Goal: Information Seeking & Learning: Understand process/instructions

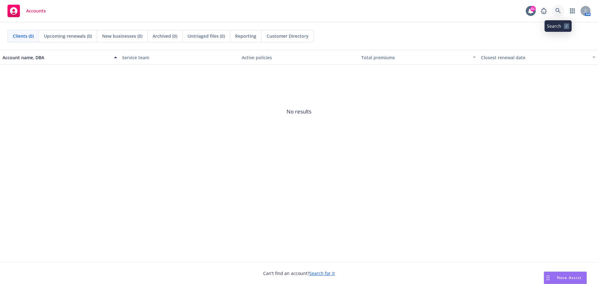
click at [557, 14] on link at bounding box center [558, 11] width 12 height 12
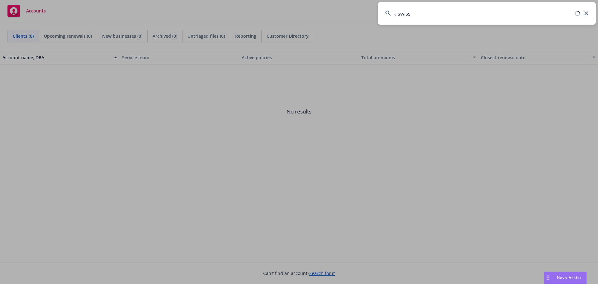
type input "k-swiss"
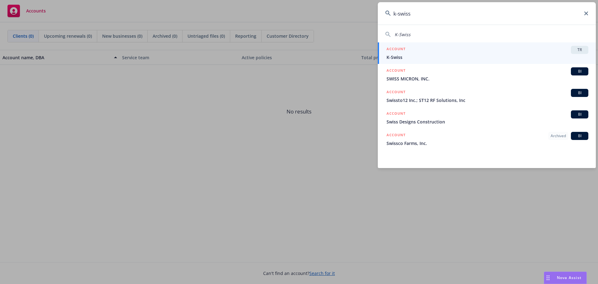
click at [409, 61] on link "ACCOUNT TR K-Swiss" at bounding box center [487, 52] width 218 height 21
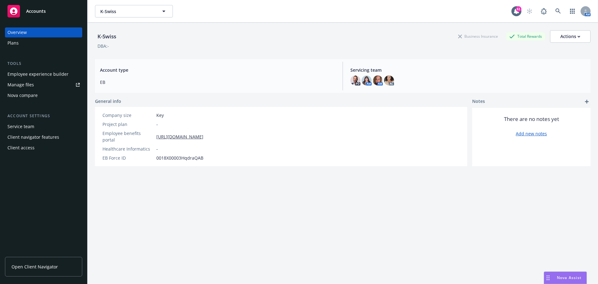
click at [31, 266] on span "Open Client Navigator" at bounding box center [35, 266] width 46 height 7
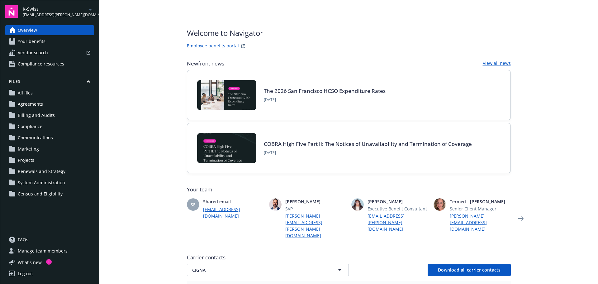
click at [221, 44] on link "Employee benefits portal" at bounding box center [213, 45] width 52 height 7
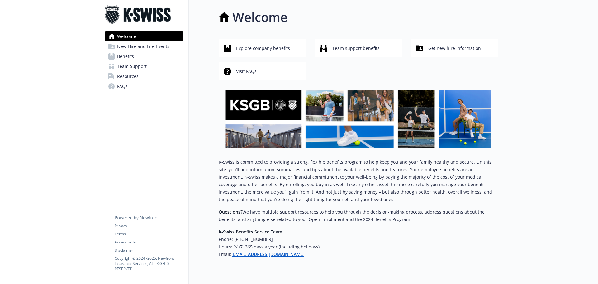
click at [137, 55] on link "Benefits" at bounding box center [144, 56] width 79 height 10
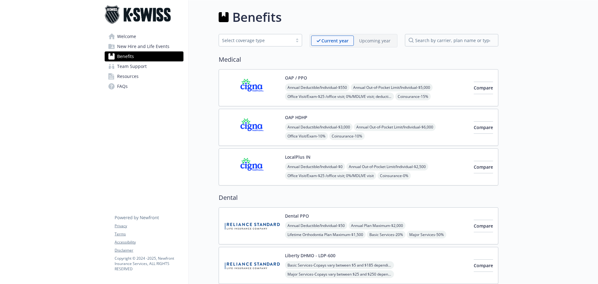
click at [257, 166] on img at bounding box center [252, 166] width 56 height 26
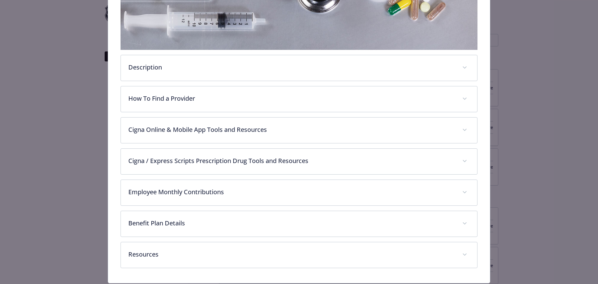
scroll to position [185, 0]
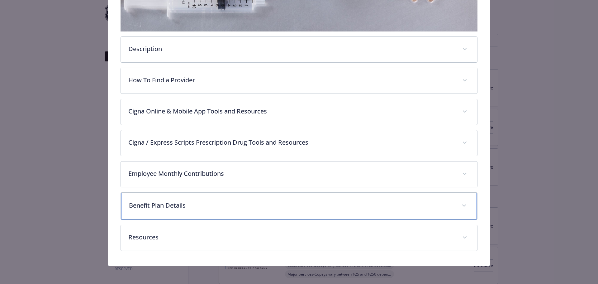
drag, startPoint x: 451, startPoint y: 204, endPoint x: 456, endPoint y: 202, distance: 4.7
click at [453, 202] on div "Benefit Plan Details" at bounding box center [299, 205] width 356 height 27
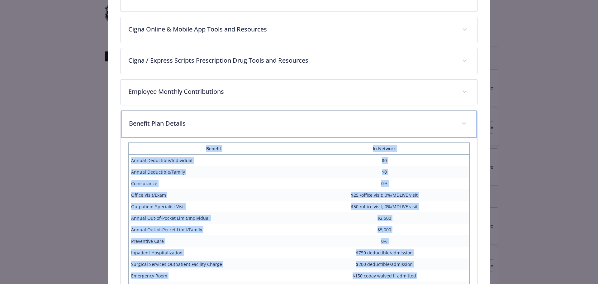
scroll to position [277, 0]
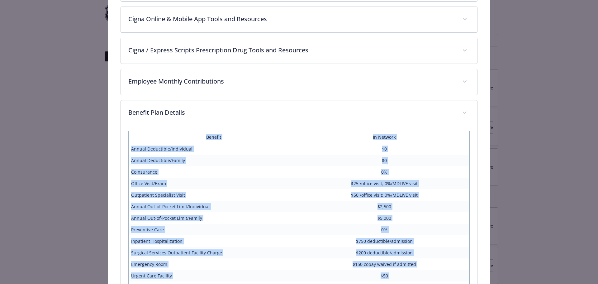
click at [434, 218] on td "$5,000" at bounding box center [384, 218] width 171 height 12
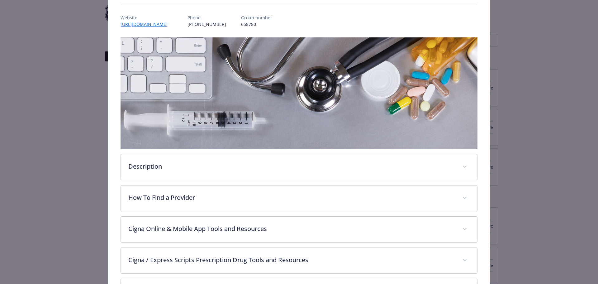
scroll to position [0, 0]
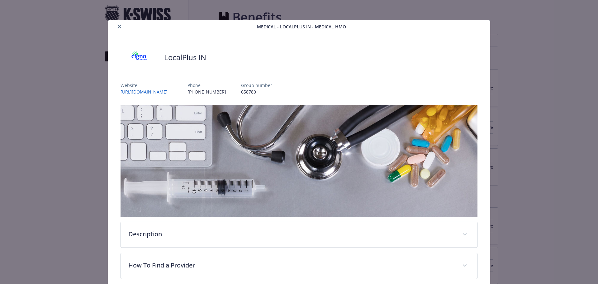
click at [117, 25] on icon "close" at bounding box center [119, 27] width 4 height 4
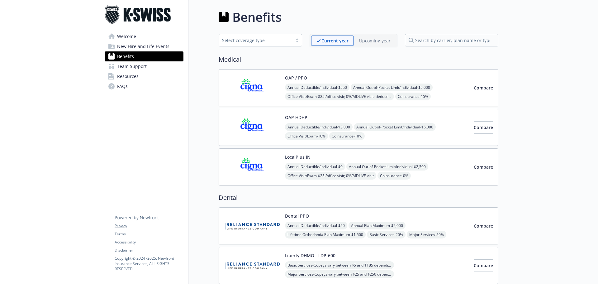
click at [245, 163] on img at bounding box center [252, 166] width 56 height 26
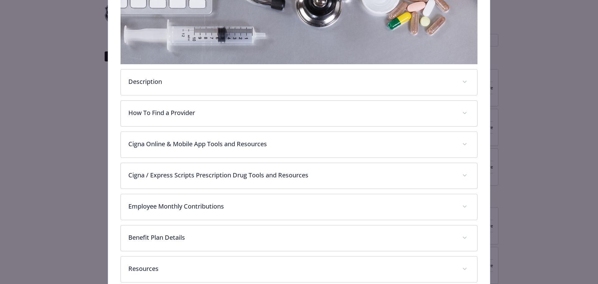
scroll to position [185, 0]
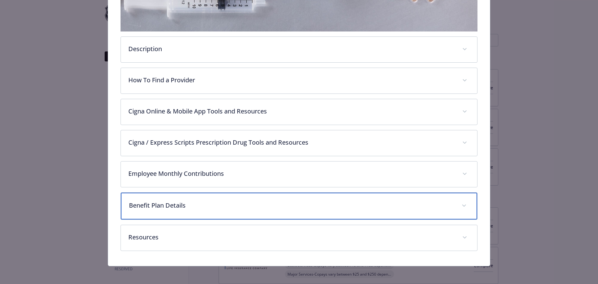
click at [460, 205] on span "details for plan Medical - LocalPlus IN - Medical HMO" at bounding box center [464, 206] width 10 height 10
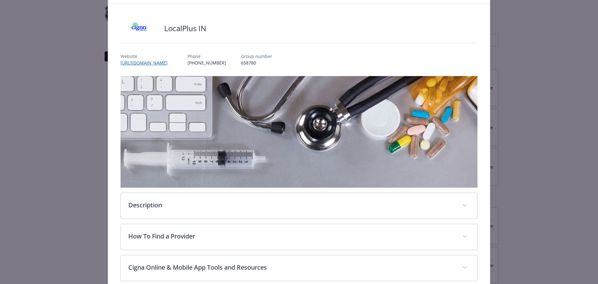
scroll to position [28, 0]
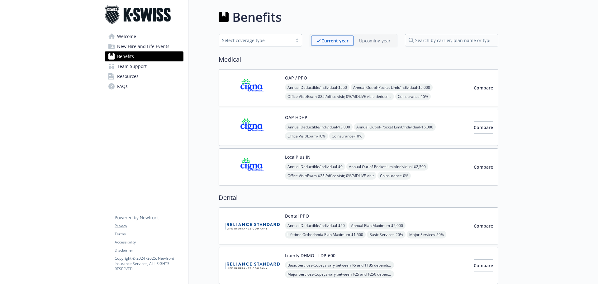
click at [252, 85] on img at bounding box center [252, 87] width 56 height 26
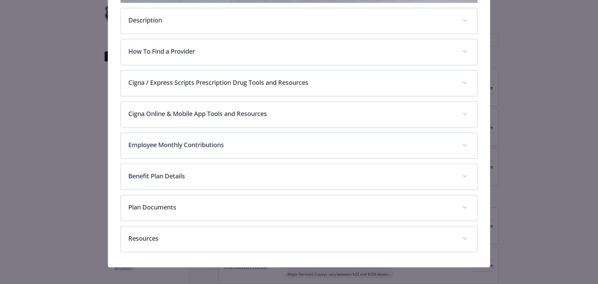
scroll to position [215, 0]
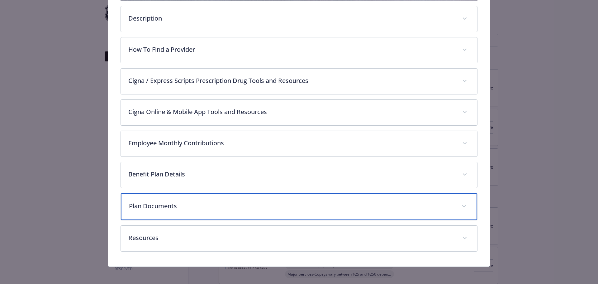
click at [463, 205] on span "details for plan Medical - OAP / PPO - Medical PPO" at bounding box center [464, 206] width 10 height 10
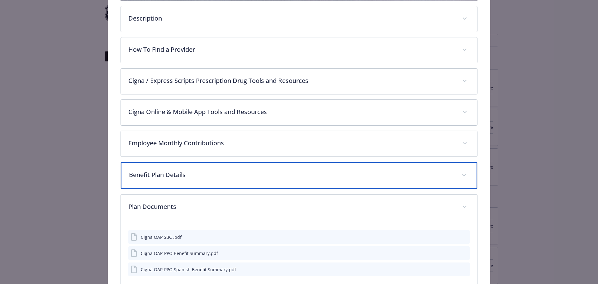
drag, startPoint x: 462, startPoint y: 171, endPoint x: 470, endPoint y: 171, distance: 8.1
click at [462, 171] on span "details for plan Medical - OAP / PPO - Medical PPO" at bounding box center [464, 175] width 10 height 10
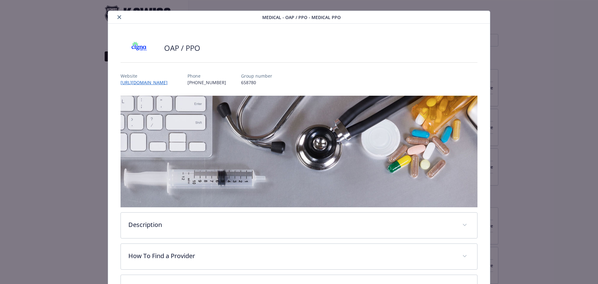
scroll to position [0, 0]
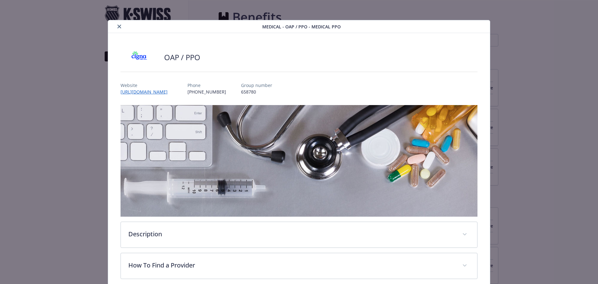
click at [116, 26] on button "close" at bounding box center [119, 26] width 7 height 7
